Goal: Obtain resource: Download file/media

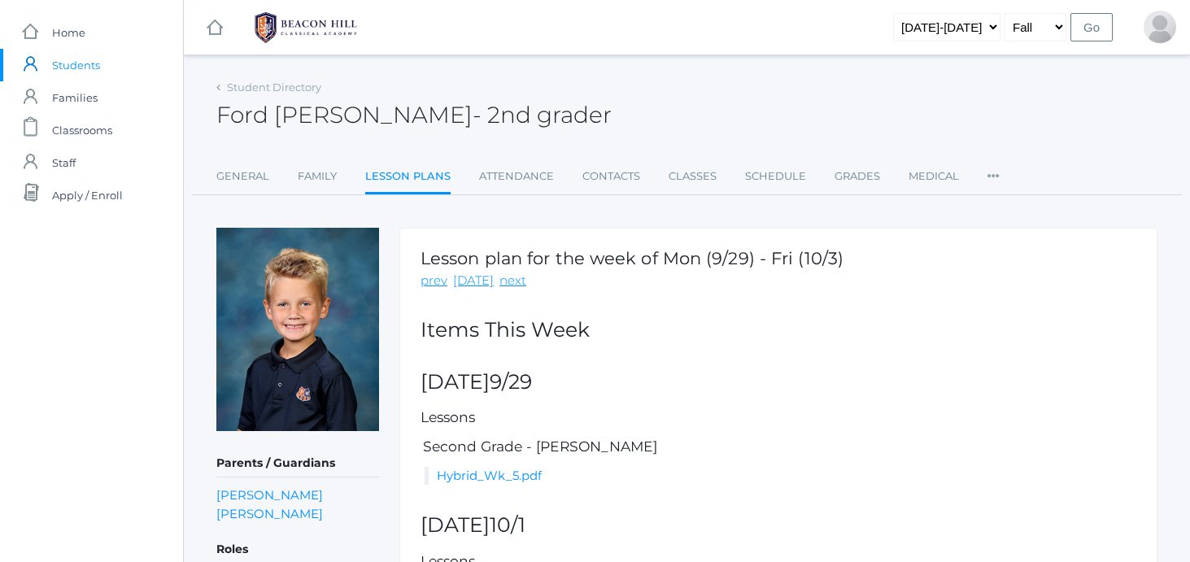
scroll to position [159, 0]
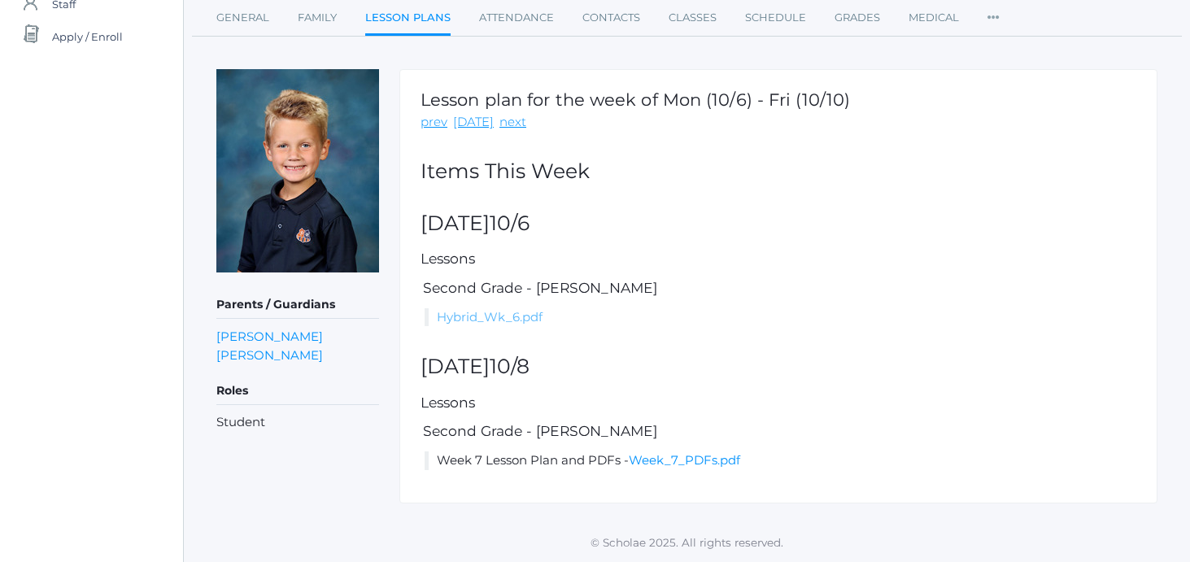
click at [494, 316] on link "Hybrid_Wk_6.pdf" at bounding box center [490, 316] width 106 height 15
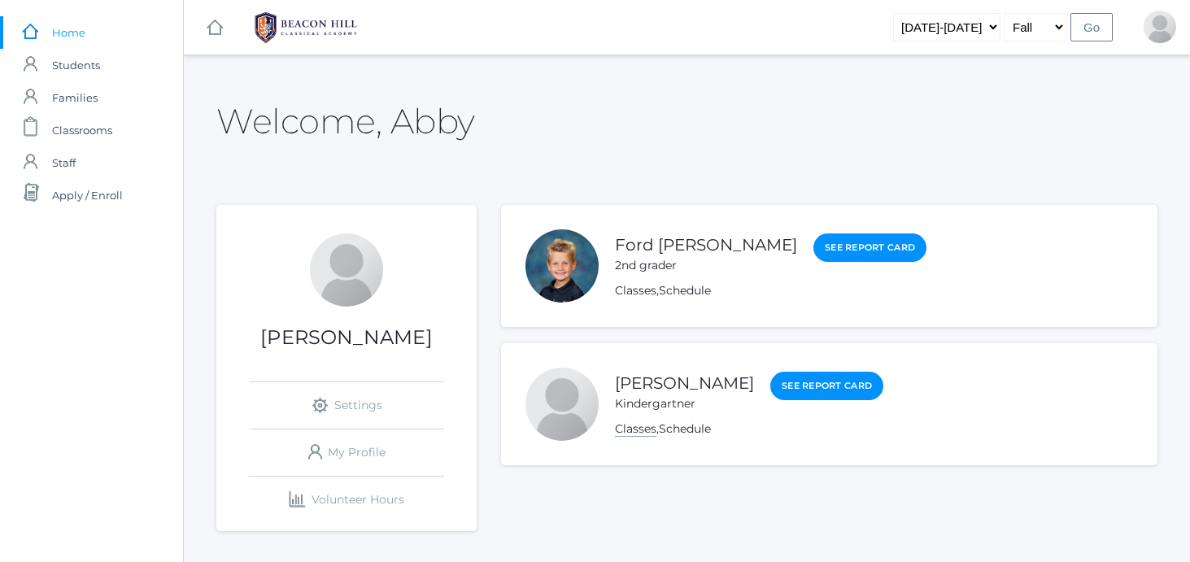
click at [644, 431] on link "Classes" at bounding box center [635, 428] width 41 height 15
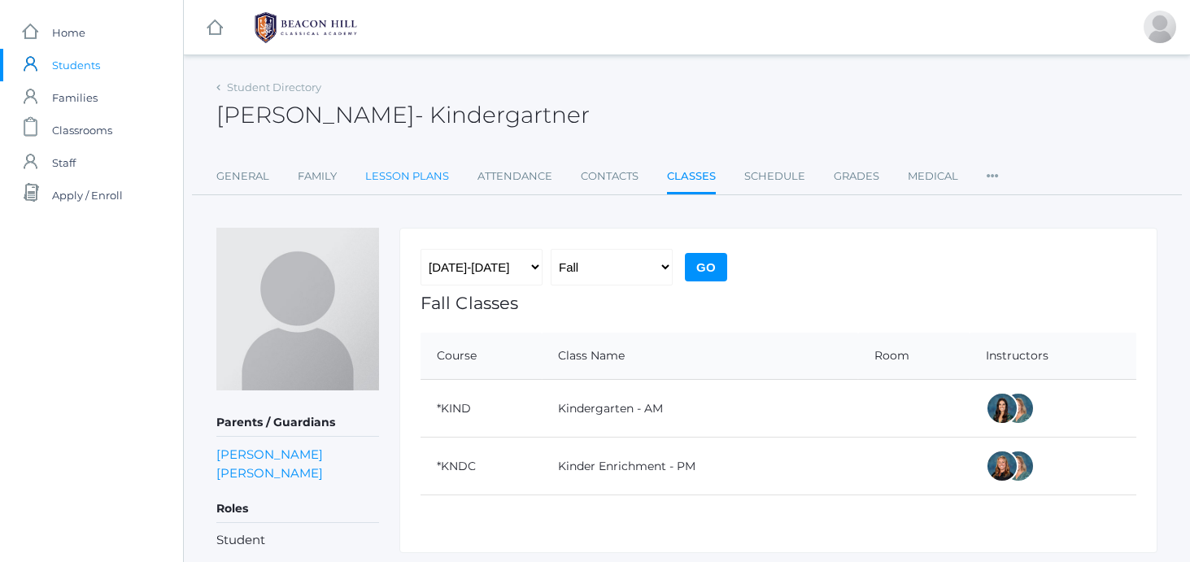
click at [410, 181] on link "Lesson Plans" at bounding box center [407, 176] width 84 height 33
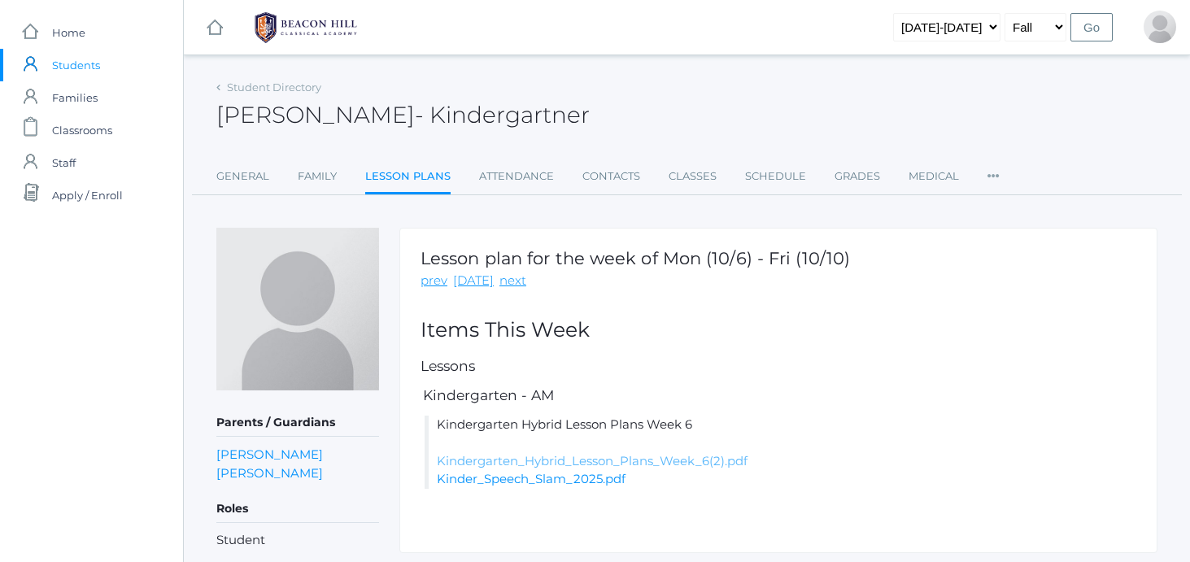
click at [530, 460] on link "Kindergarten_Hybrid_Lesson_Plans_Week_6(2).pdf" at bounding box center [592, 460] width 311 height 15
click at [503, 481] on link "Kinder_Speech_Slam_2025.pdf" at bounding box center [531, 478] width 189 height 15
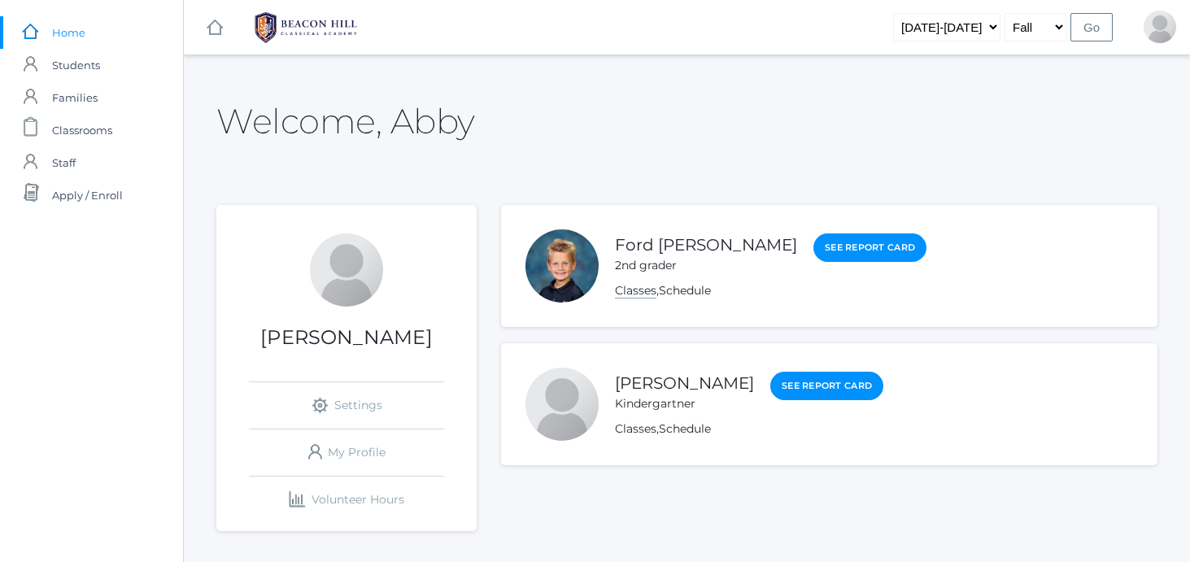
click at [624, 286] on link "Classes" at bounding box center [635, 290] width 41 height 15
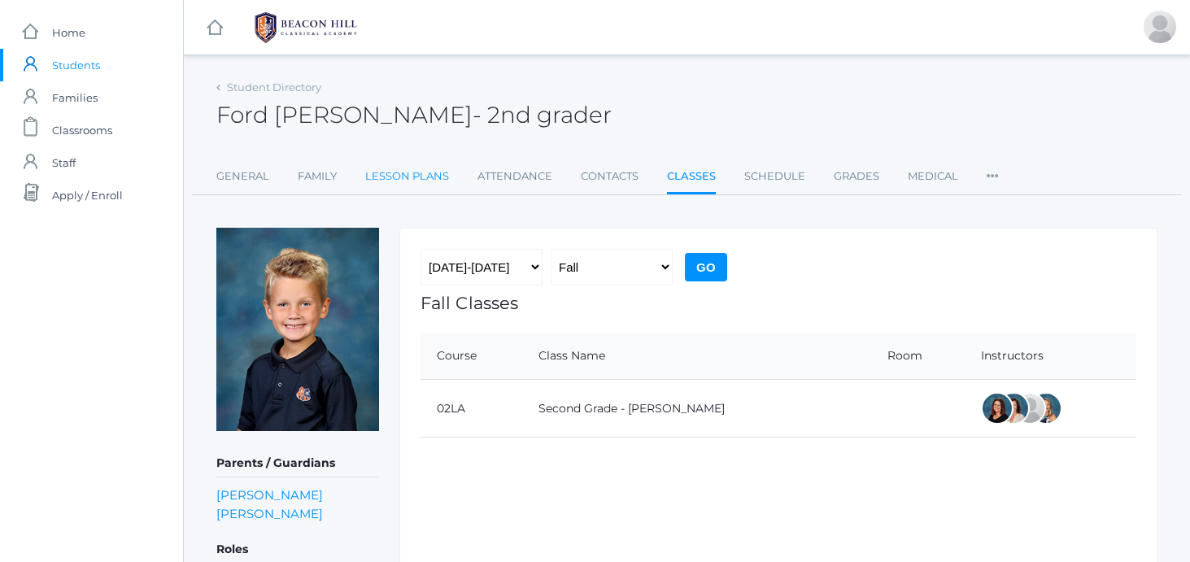
click at [394, 180] on link "Lesson Plans" at bounding box center [407, 176] width 84 height 33
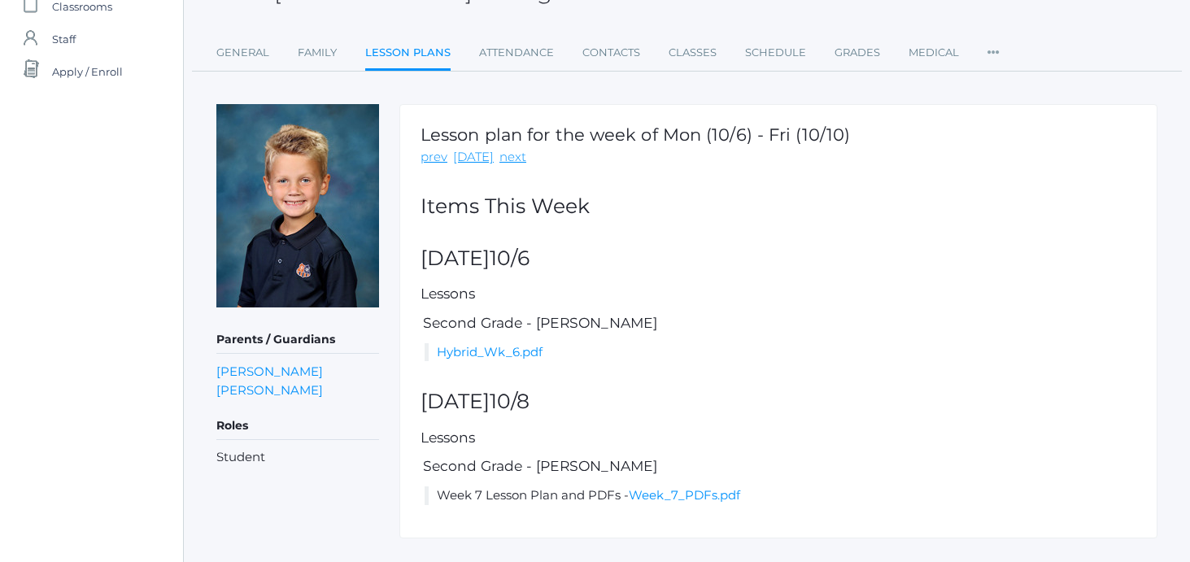
scroll to position [159, 0]
